Goal: Task Accomplishment & Management: Complete application form

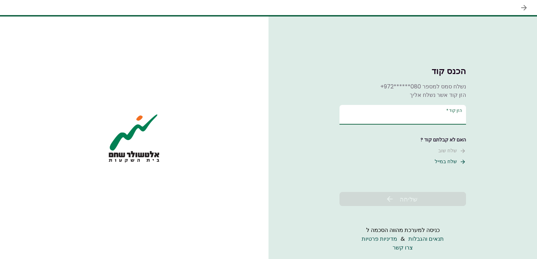
click at [447, 117] on input "הזן קוד   *" at bounding box center [403, 115] width 127 height 20
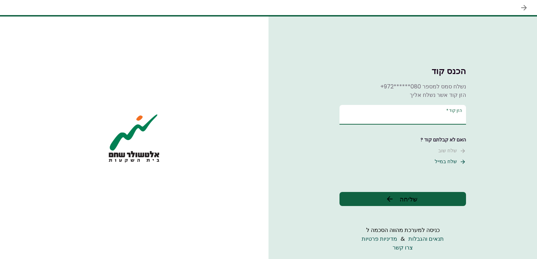
drag, startPoint x: 433, startPoint y: 116, endPoint x: 489, endPoint y: 120, distance: 55.7
click at [489, 120] on div "הכנס קוד נשלח סמס למספר +972******080 הזן קוד אשר נשלח אליך הזן קוד   * ****** …" at bounding box center [403, 138] width 269 height 243
type input "******"
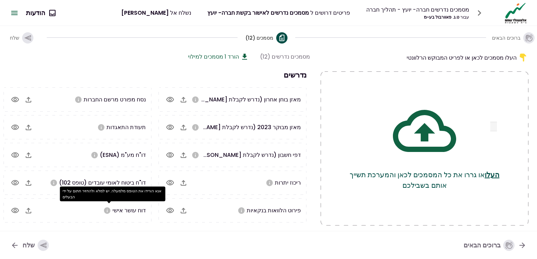
click at [109, 211] on icon "אנא הורידו את הטופס מלמעלה. יש למלא ולהחזיר חתום על ידי הבעלים" at bounding box center [107, 210] width 6 height 6
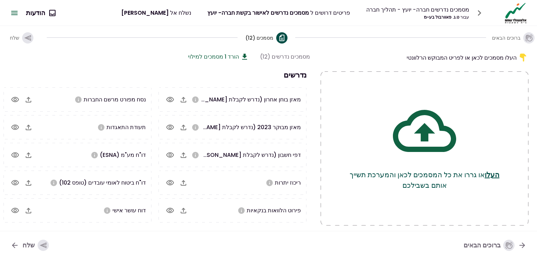
click at [240, 56] on icon at bounding box center [244, 57] width 8 height 8
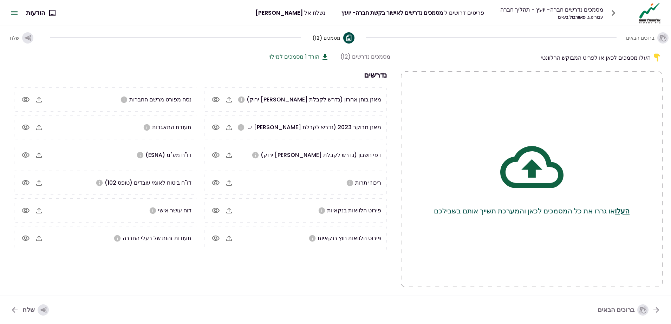
click at [227, 99] on icon "button" at bounding box center [229, 100] width 8 height 8
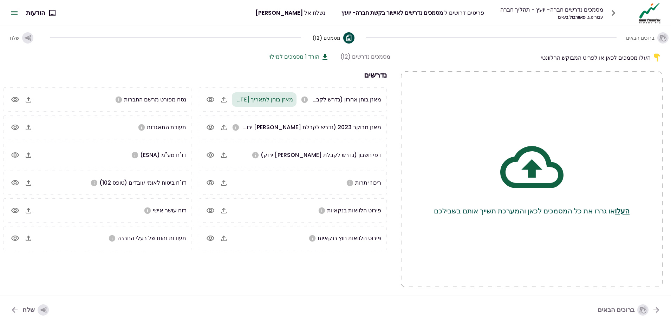
click at [227, 130] on icon "button" at bounding box center [224, 128] width 6 height 6
click at [228, 100] on icon "button" at bounding box center [224, 100] width 8 height 8
click at [228, 155] on icon "button" at bounding box center [224, 155] width 8 height 8
click at [227, 183] on icon "button" at bounding box center [224, 183] width 8 height 8
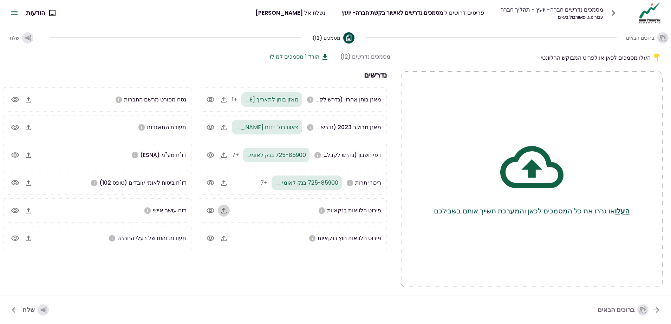
click at [227, 213] on icon "button" at bounding box center [224, 211] width 6 height 6
click at [227, 239] on icon "button" at bounding box center [224, 239] width 6 height 6
click at [227, 240] on icon "button" at bounding box center [224, 239] width 6 height 6
click at [33, 100] on icon "button" at bounding box center [28, 100] width 8 height 8
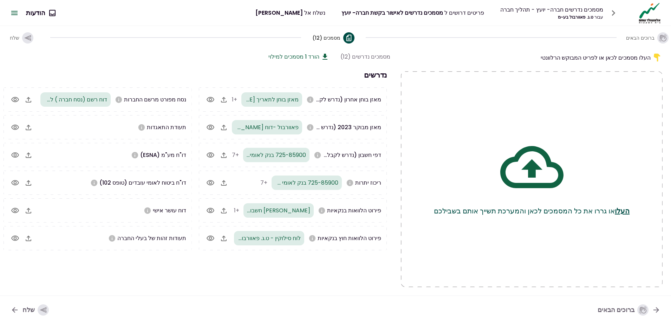
click at [27, 129] on icon "button" at bounding box center [28, 127] width 8 height 8
click at [29, 157] on icon "button" at bounding box center [28, 155] width 8 height 8
click at [32, 183] on icon "button" at bounding box center [28, 183] width 8 height 8
click at [25, 237] on icon "button" at bounding box center [28, 238] width 8 height 8
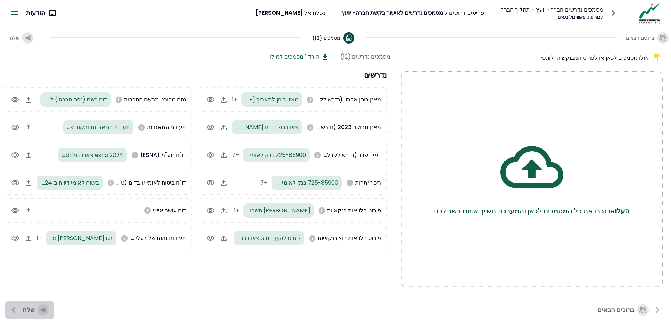
click at [41, 259] on icon "button" at bounding box center [43, 311] width 7 height 6
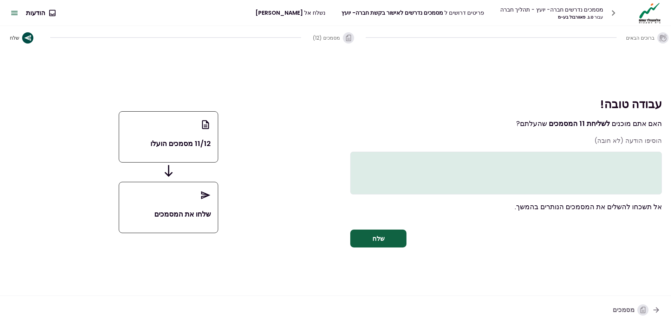
click at [381, 246] on button "שלח" at bounding box center [378, 239] width 56 height 18
